Goal: Task Accomplishment & Management: Complete application form

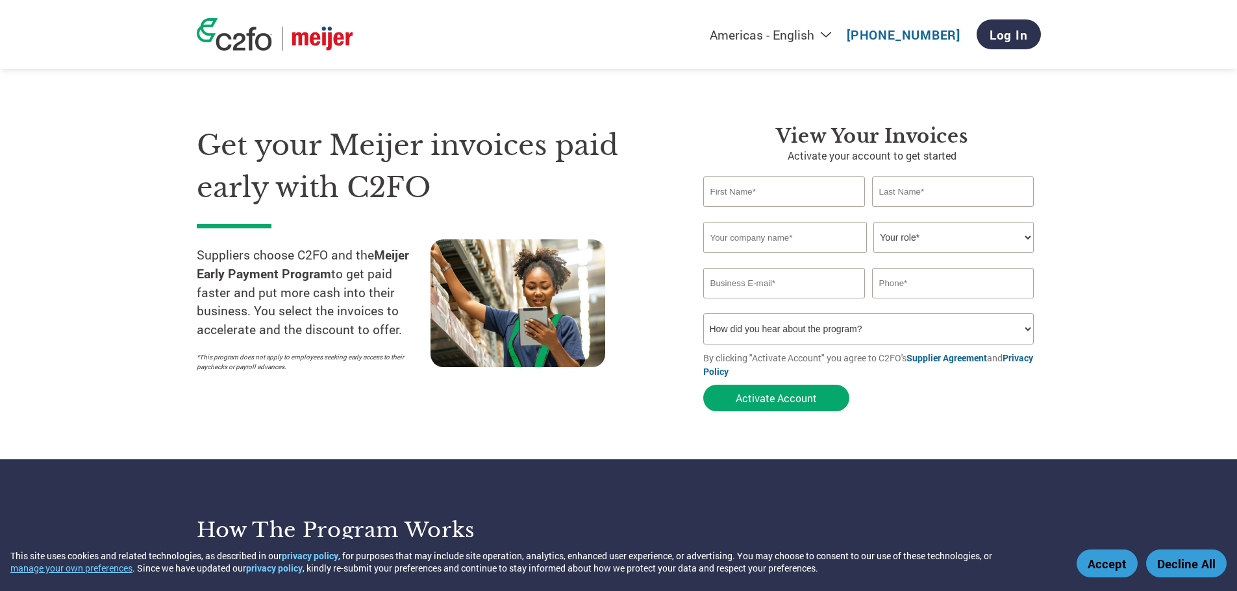
click at [781, 189] on input "text" at bounding box center [784, 192] width 162 height 31
type input "Duc"
type input "[PERSON_NAME]"
type input "Asian Pacific American Chamber of Commerce"
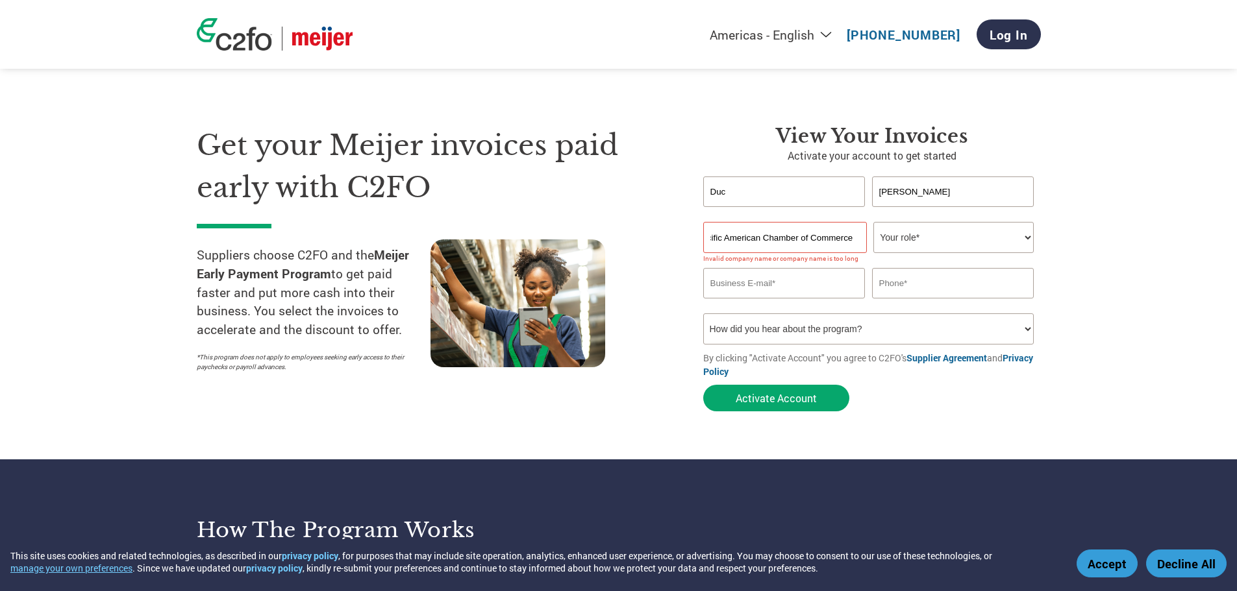
scroll to position [0, 0]
click at [1032, 238] on select "Your role* CFO Controller Credit Manager Finance Director Treasurer CEO Preside…" at bounding box center [953, 237] width 160 height 31
select select "CEO"
click at [873, 222] on select "Your role* CFO Controller Credit Manager Finance Director Treasurer CEO Preside…" at bounding box center [953, 237] width 160 height 31
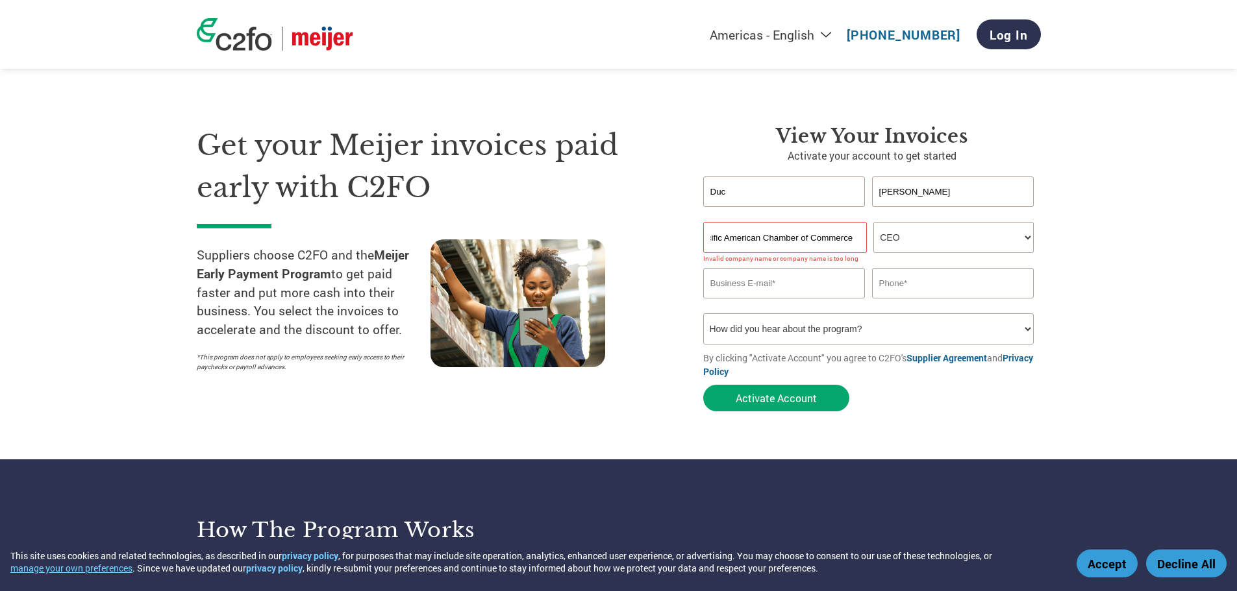
drag, startPoint x: 712, startPoint y: 236, endPoint x: 919, endPoint y: 229, distance: 207.2
click at [919, 229] on div "Asian Pacific American Chamber of Commerce Your role* CFO Controller Credit Man…" at bounding box center [872, 237] width 338 height 31
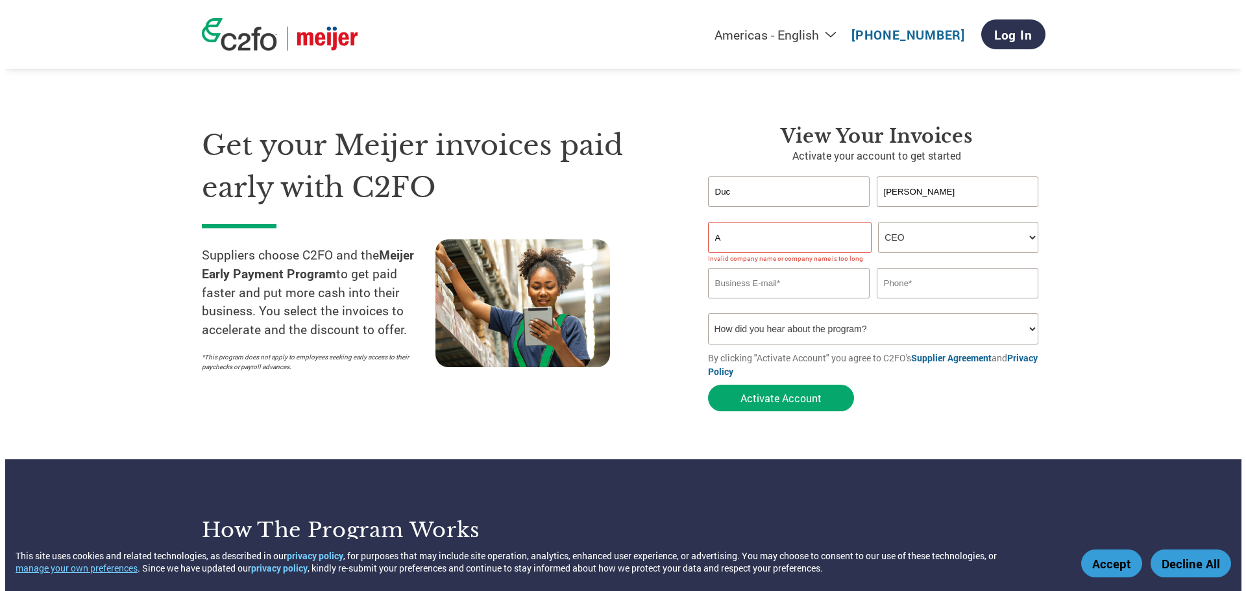
scroll to position [0, 0]
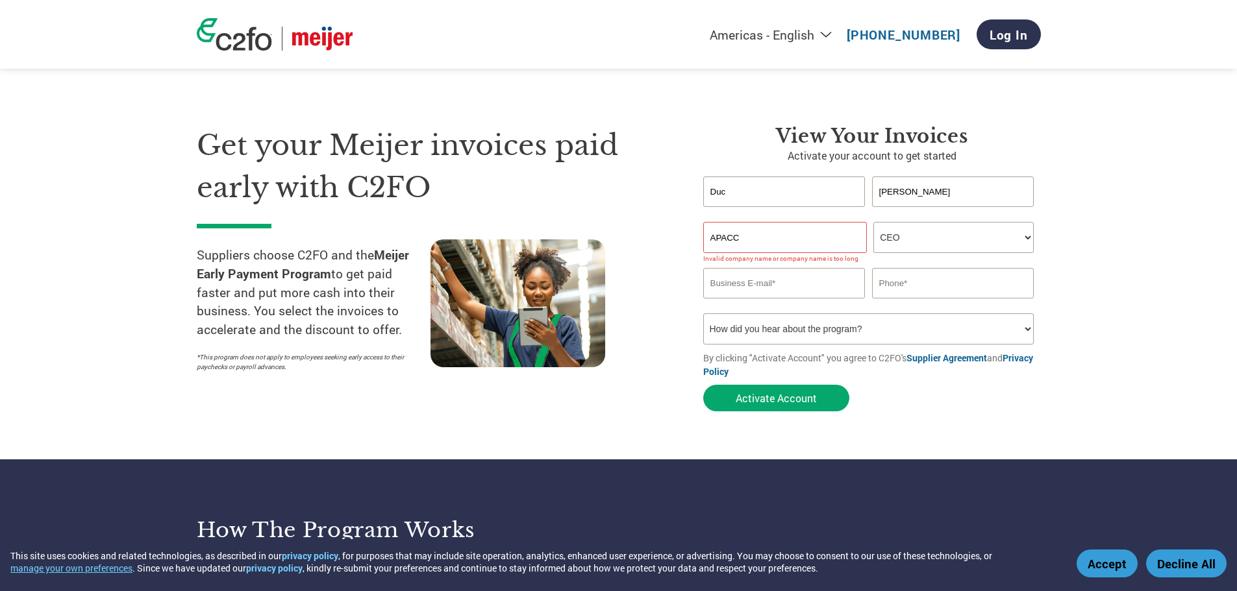
type input "APACC"
click at [823, 288] on input "email" at bounding box center [784, 283] width 162 height 31
click at [797, 239] on input "APACC" at bounding box center [785, 237] width 164 height 31
click at [788, 290] on input "email" at bounding box center [784, 283] width 162 height 31
type input "[EMAIL_ADDRESS][PERSON_NAME][DOMAIN_NAME]"
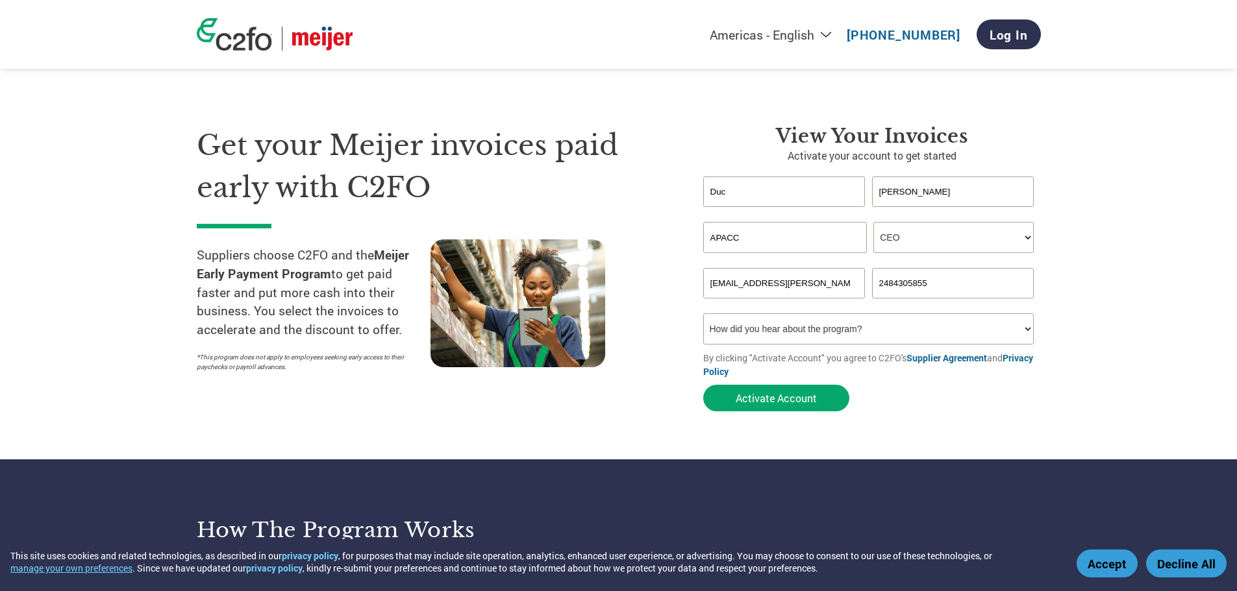
type input "2484305855"
click at [839, 328] on select "How did you hear about the program? Received a letter Email Social Media Online…" at bounding box center [868, 329] width 331 height 31
select select "Email"
click at [703, 314] on select "How did you hear about the program? Received a letter Email Social Media Online…" at bounding box center [868, 329] width 331 height 31
click at [801, 399] on button "Activate Account" at bounding box center [776, 398] width 146 height 27
